Goal: Information Seeking & Learning: Learn about a topic

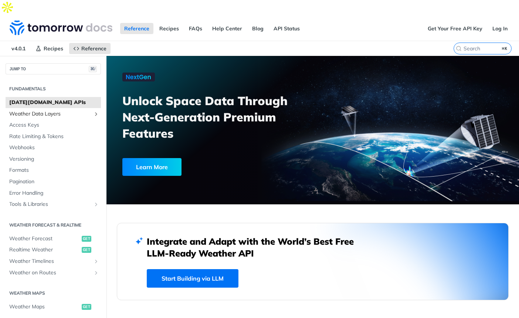
click at [51, 110] on span "Weather Data Layers" at bounding box center [50, 113] width 82 height 7
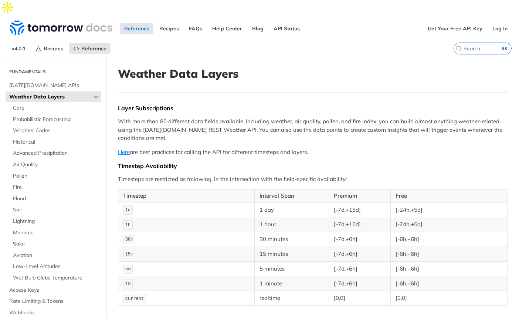
scroll to position [27, 0]
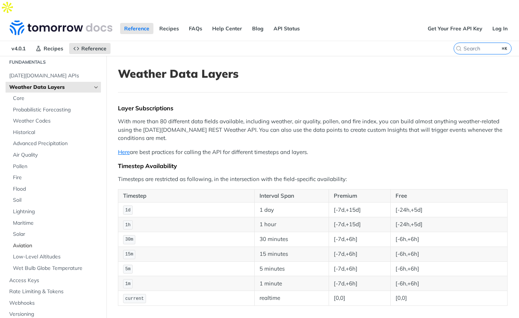
click at [52, 242] on span "Aviation" at bounding box center [56, 245] width 86 height 7
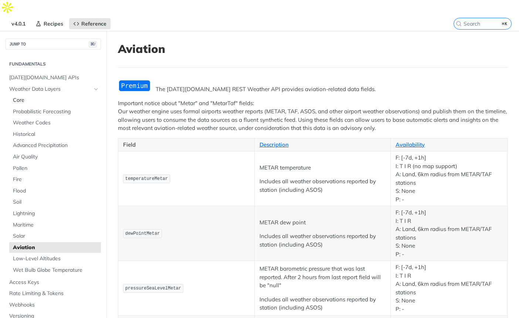
click at [42, 96] on span "Core" at bounding box center [56, 99] width 86 height 7
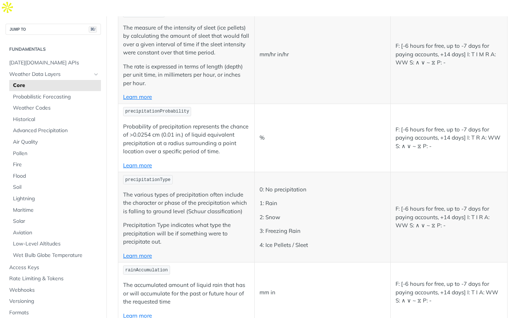
scroll to position [1304, 0]
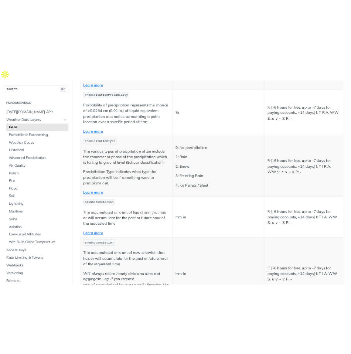
scroll to position [1316, 0]
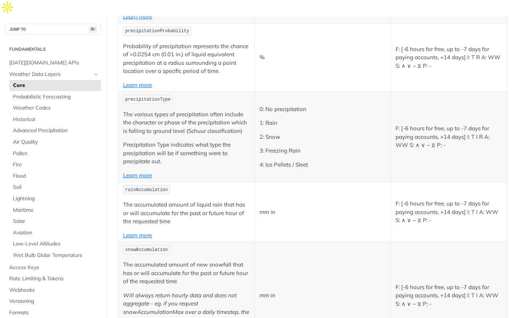
copy span "freezingRainIntensity"
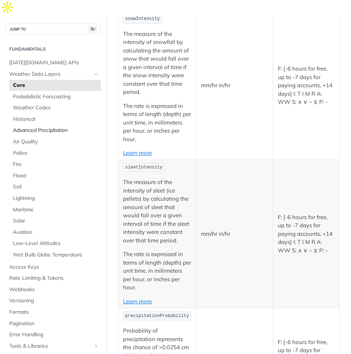
scroll to position [1406, 0]
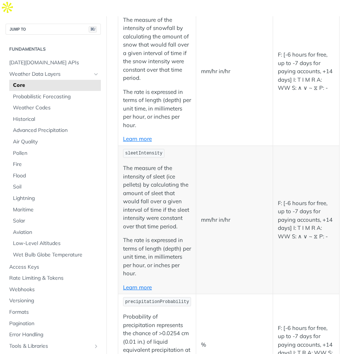
click at [146, 156] on span "sleetIntensity" at bounding box center [143, 153] width 37 height 5
copy span "sleetIntensity"
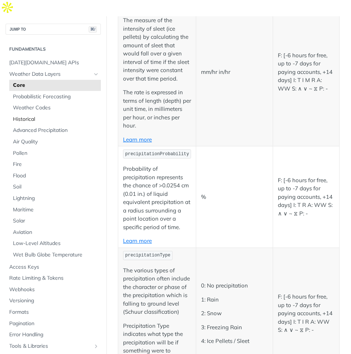
scroll to position [1622, 0]
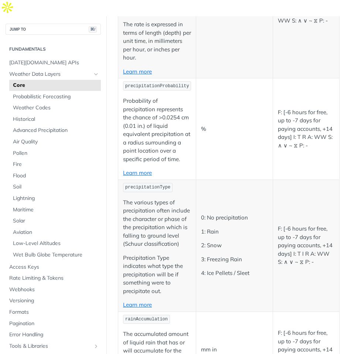
click at [161, 89] on span "precipitationProbability" at bounding box center [157, 86] width 64 height 5
copy span "precipitationProbability"
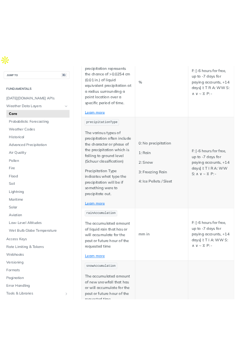
scroll to position [1787, 0]
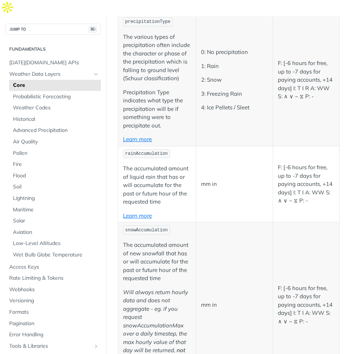
click at [162, 24] on span "precipitationType" at bounding box center [147, 21] width 45 height 5
copy span "precipitationType"
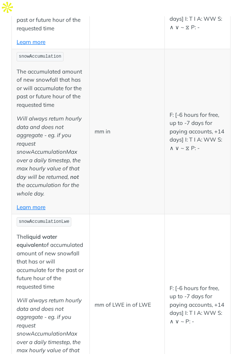
scroll to position [1972, 0]
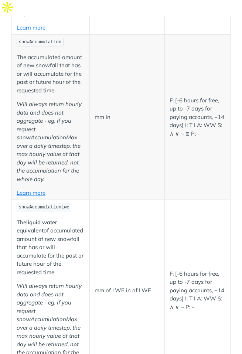
click at [51, 45] on span "snowAccumulation" at bounding box center [40, 42] width 43 height 5
copy span "snowAccumulation"
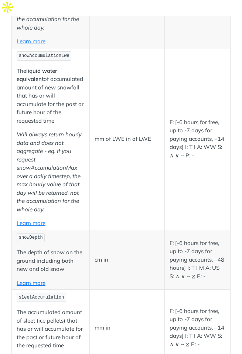
click at [55, 58] on span "snowAccumulationLwe" at bounding box center [44, 55] width 51 height 5
copy span "snowAccumulationLwe"
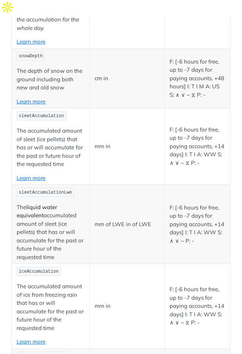
scroll to position [2330, 0]
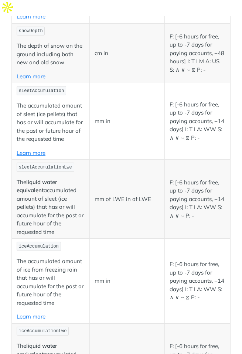
click at [40, 34] on span "snowDepth" at bounding box center [31, 30] width 24 height 5
click at [47, 94] on span "sleetAccumulation" at bounding box center [41, 90] width 45 height 5
copy span "sleetAccumulation"
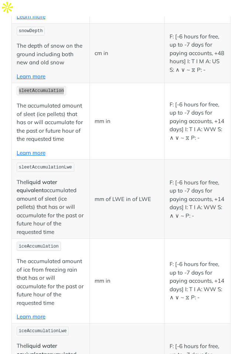
scroll to position [2556, 0]
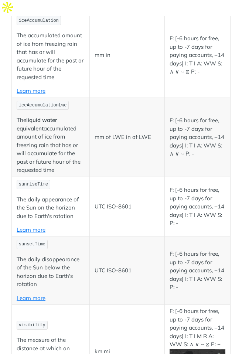
click at [47, 23] on span "iceAccumulation" at bounding box center [39, 20] width 40 height 5
click at [46, 23] on span "iceAccumulation" at bounding box center [39, 20] width 40 height 5
copy span "iceAccumulation"
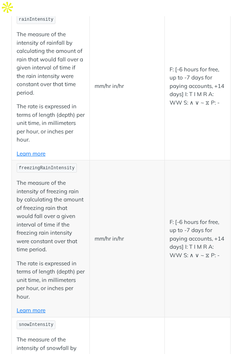
scroll to position [835, 0]
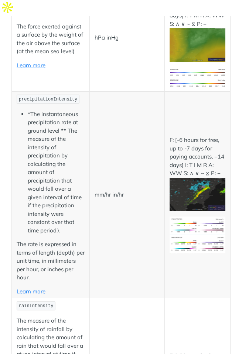
click at [104, 255] on td "mm/hr in/hr" at bounding box center [127, 195] width 75 height 207
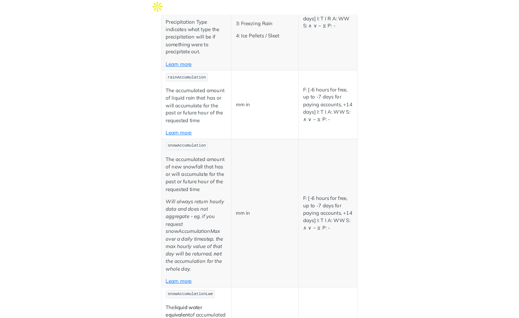
scroll to position [2613, 0]
